Goal: Communication & Community: Participate in discussion

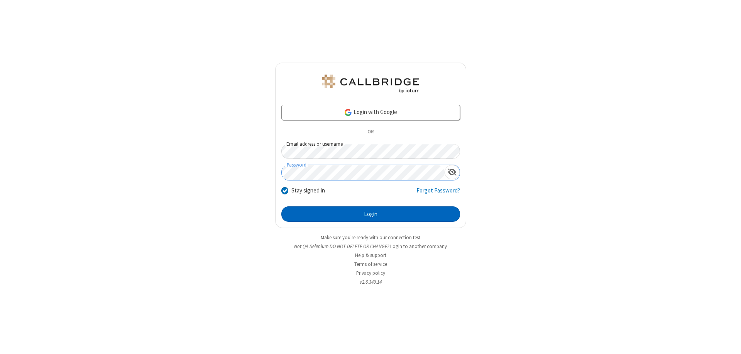
click at [371, 214] on button "Login" at bounding box center [370, 213] width 179 height 15
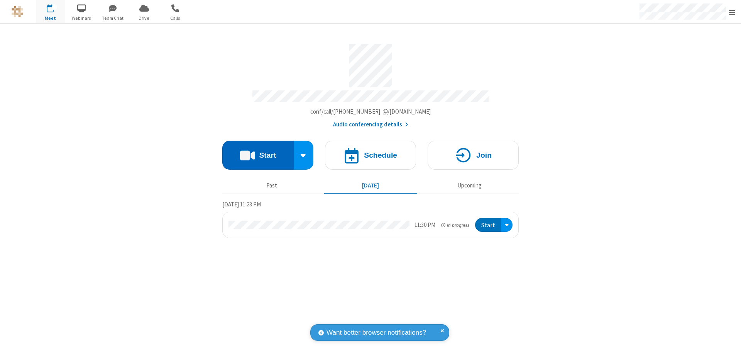
click at [258, 151] on button "Start" at bounding box center [257, 155] width 71 height 29
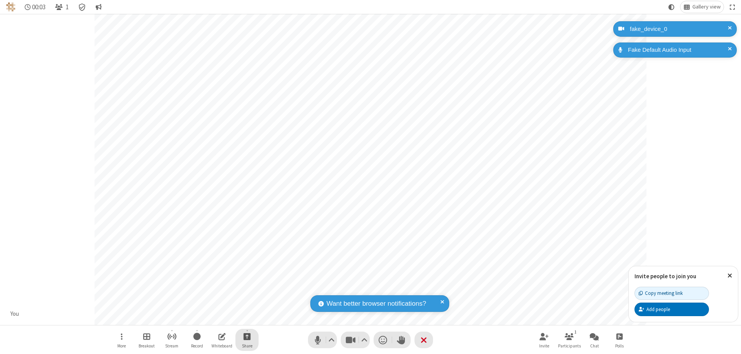
click at [247, 336] on span "Start sharing" at bounding box center [247, 336] width 7 height 10
click at [216, 304] on span "Present files & media" at bounding box center [216, 304] width 9 height 7
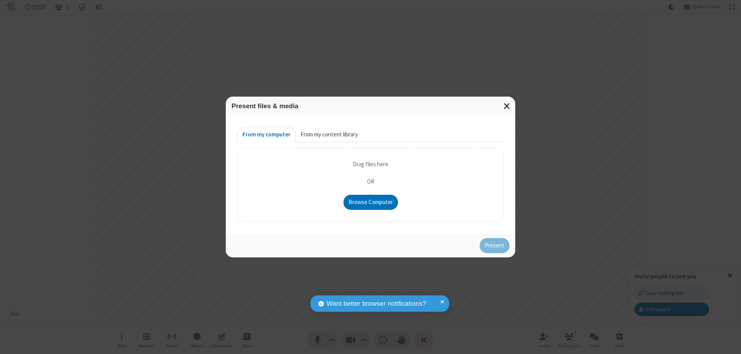
click at [329, 134] on button "From my content library" at bounding box center [329, 134] width 67 height 15
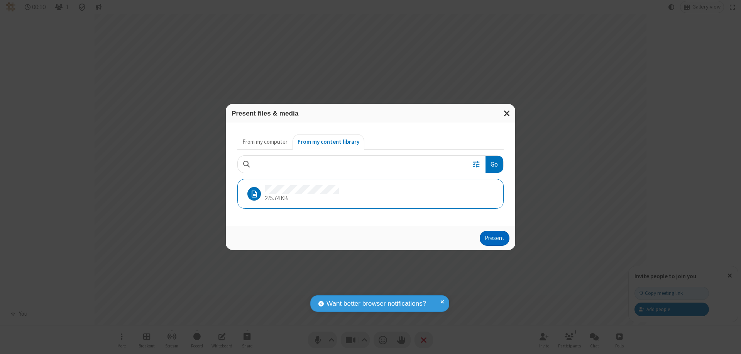
click at [495, 238] on button "Present" at bounding box center [495, 237] width 30 height 15
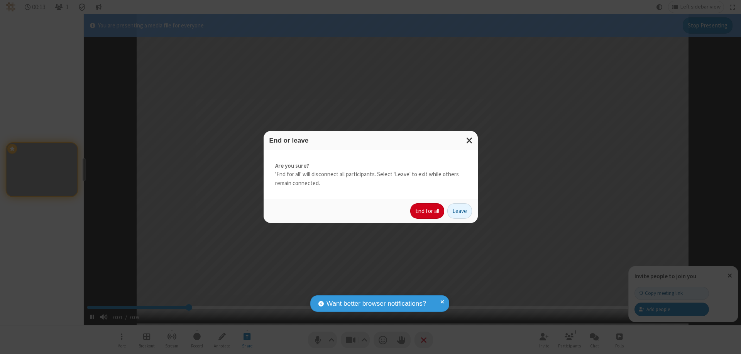
type input "2.431057"
click at [428, 211] on button "End for all" at bounding box center [427, 210] width 34 height 15
